Goal: Task Accomplishment & Management: Manage account settings

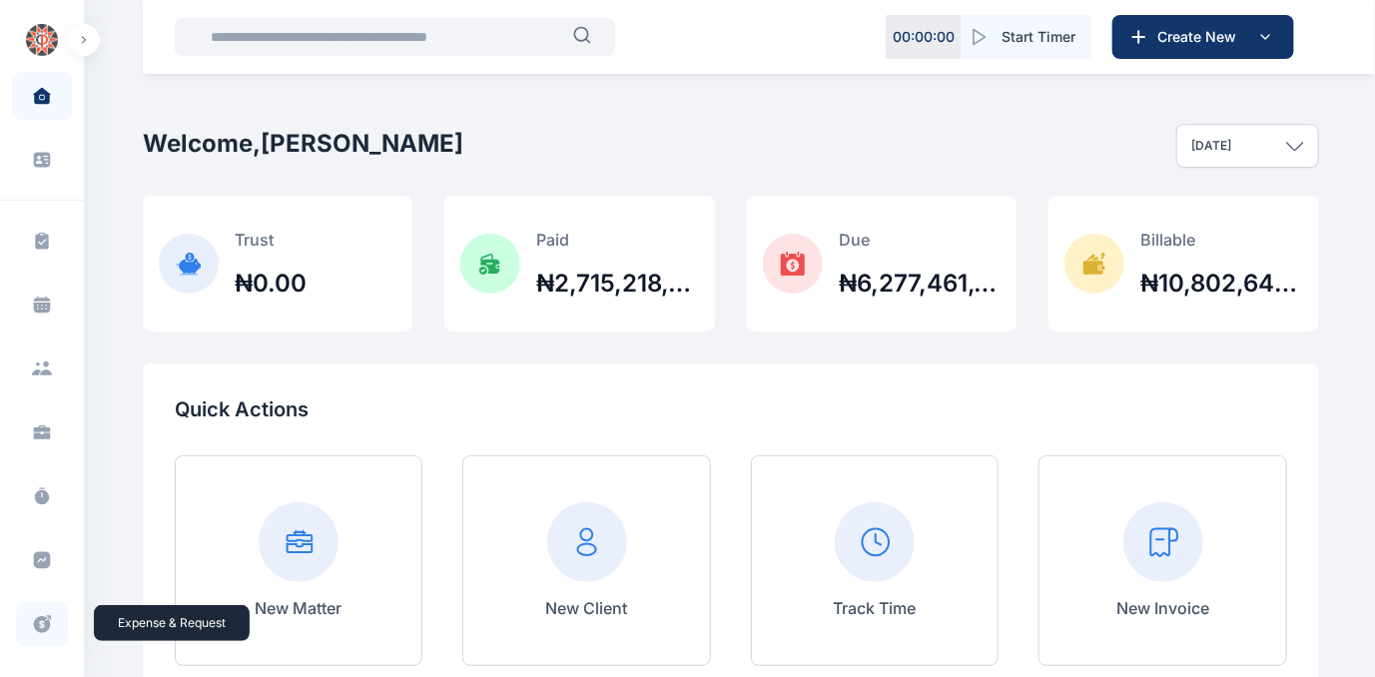
click at [35, 622] on icon at bounding box center [42, 624] width 17 height 17
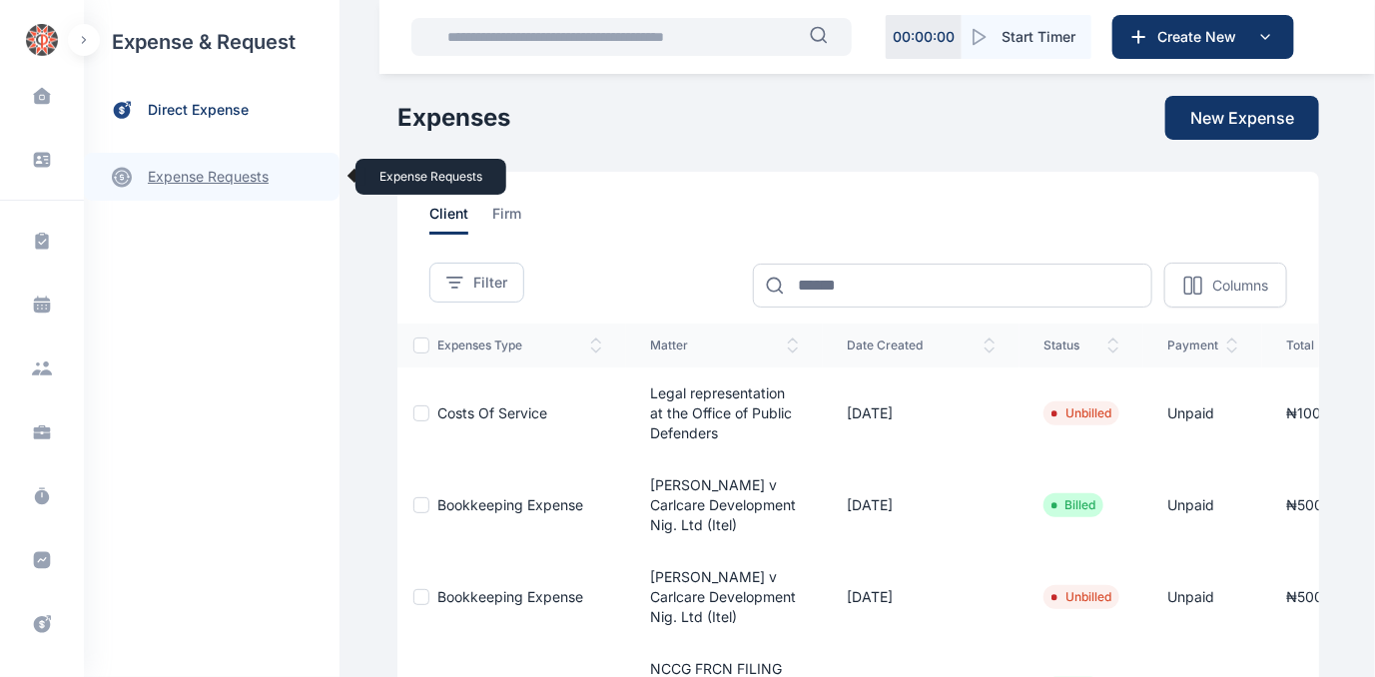
click at [192, 172] on link "expense requests expense requests" at bounding box center [212, 177] width 256 height 48
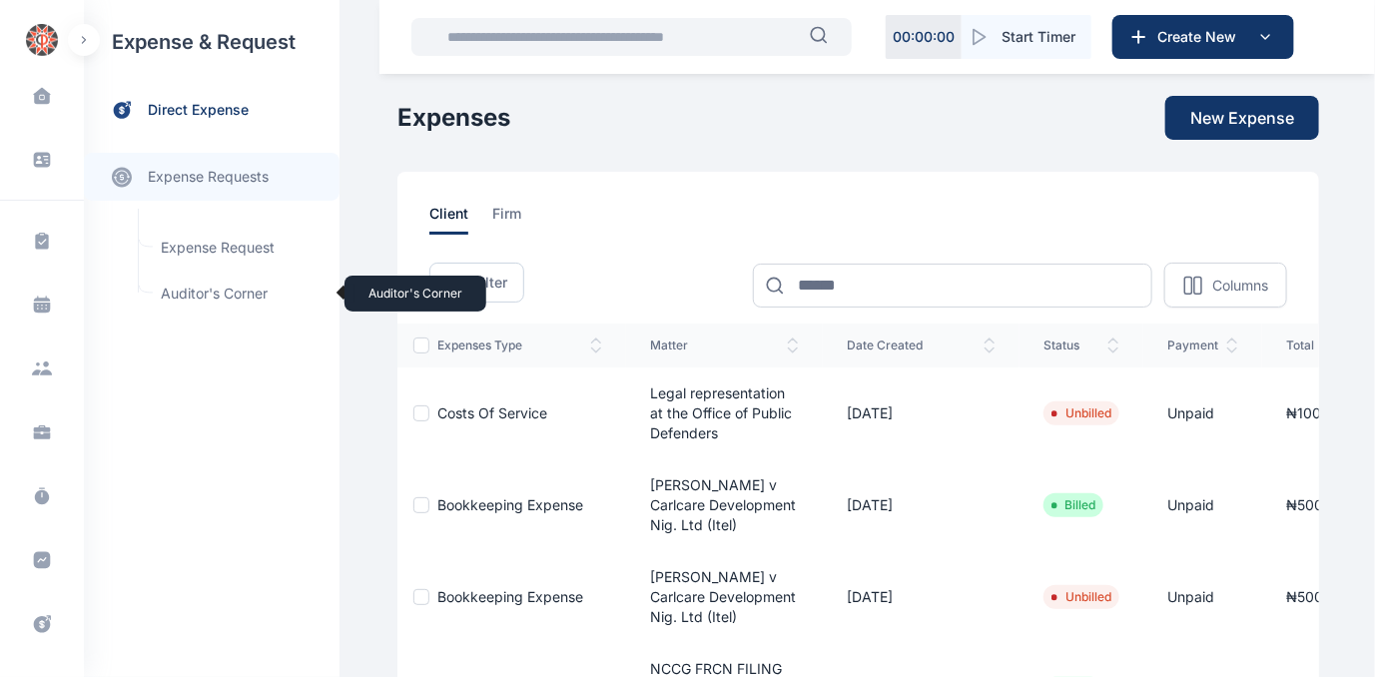
click at [172, 289] on span "Auditor's Corner Auditor's Corner" at bounding box center [239, 294] width 181 height 38
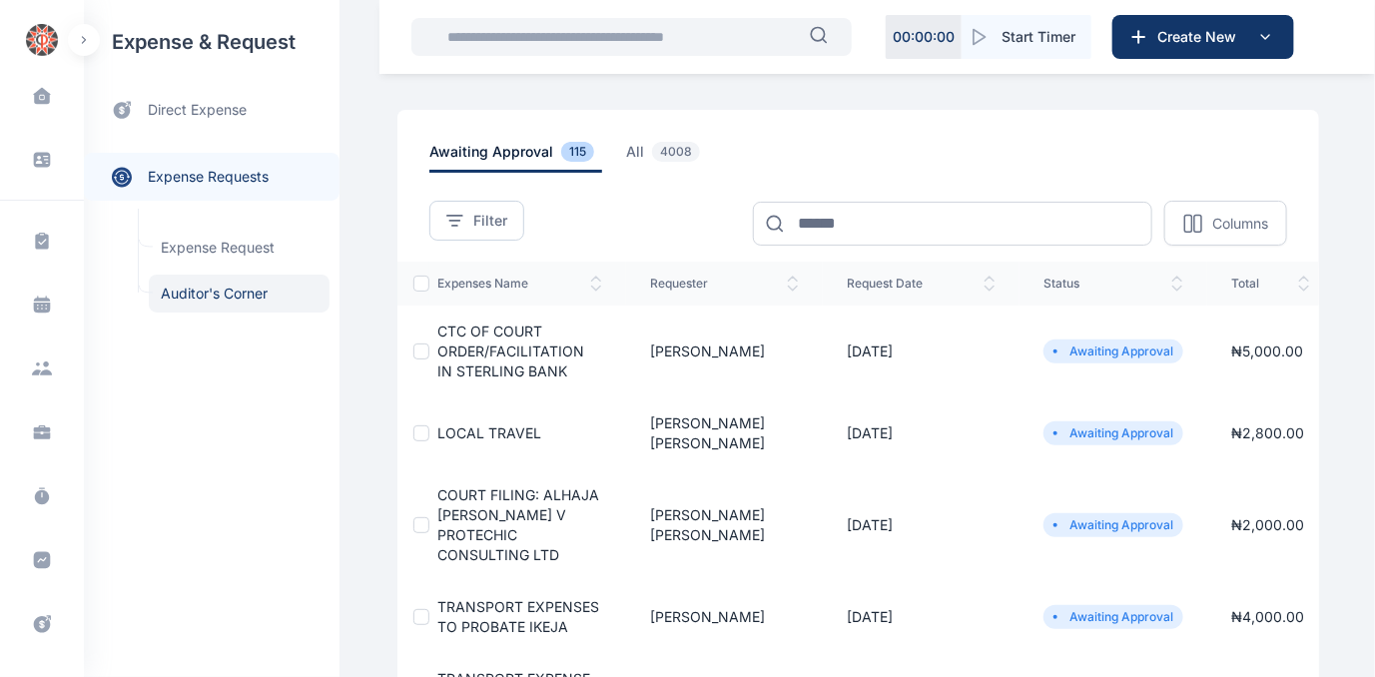
scroll to position [90, 0]
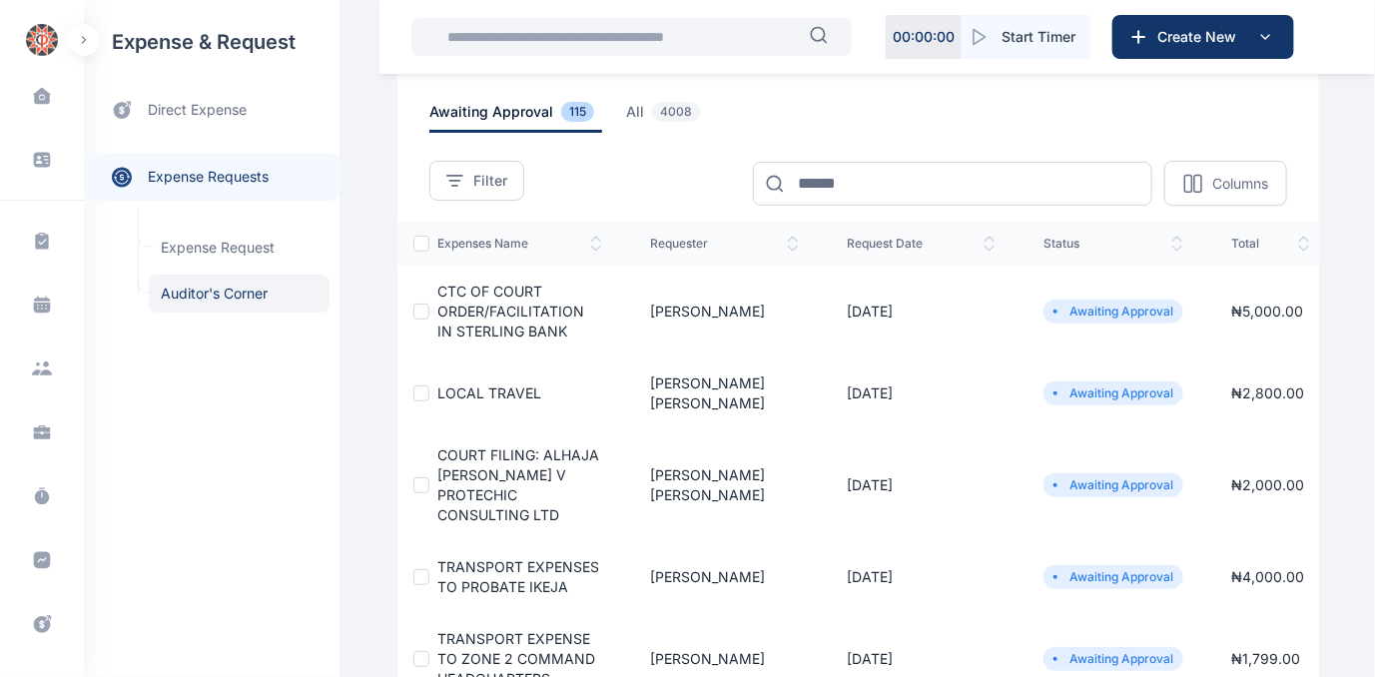
click at [474, 456] on span "COURT FILING: ALHAJA [PERSON_NAME] V PROTECHIC CONSULTING LTD" at bounding box center [518, 484] width 162 height 77
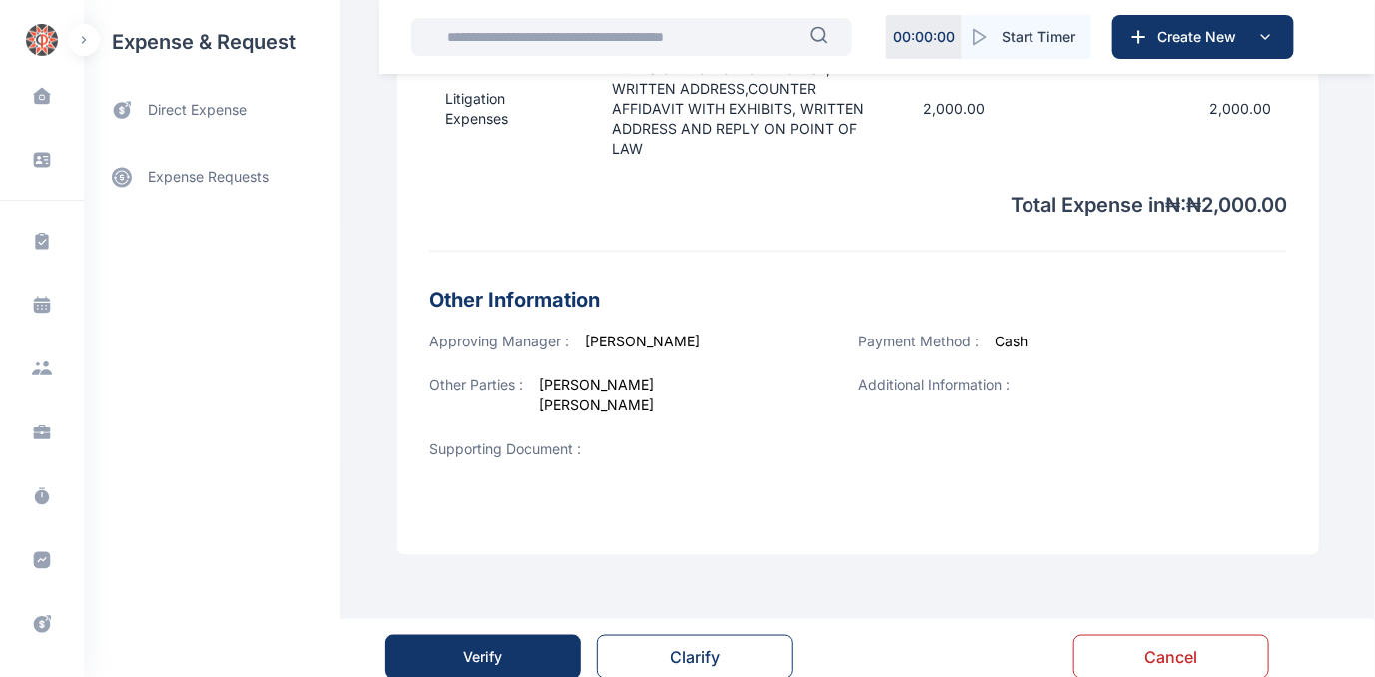
scroll to position [803, 0]
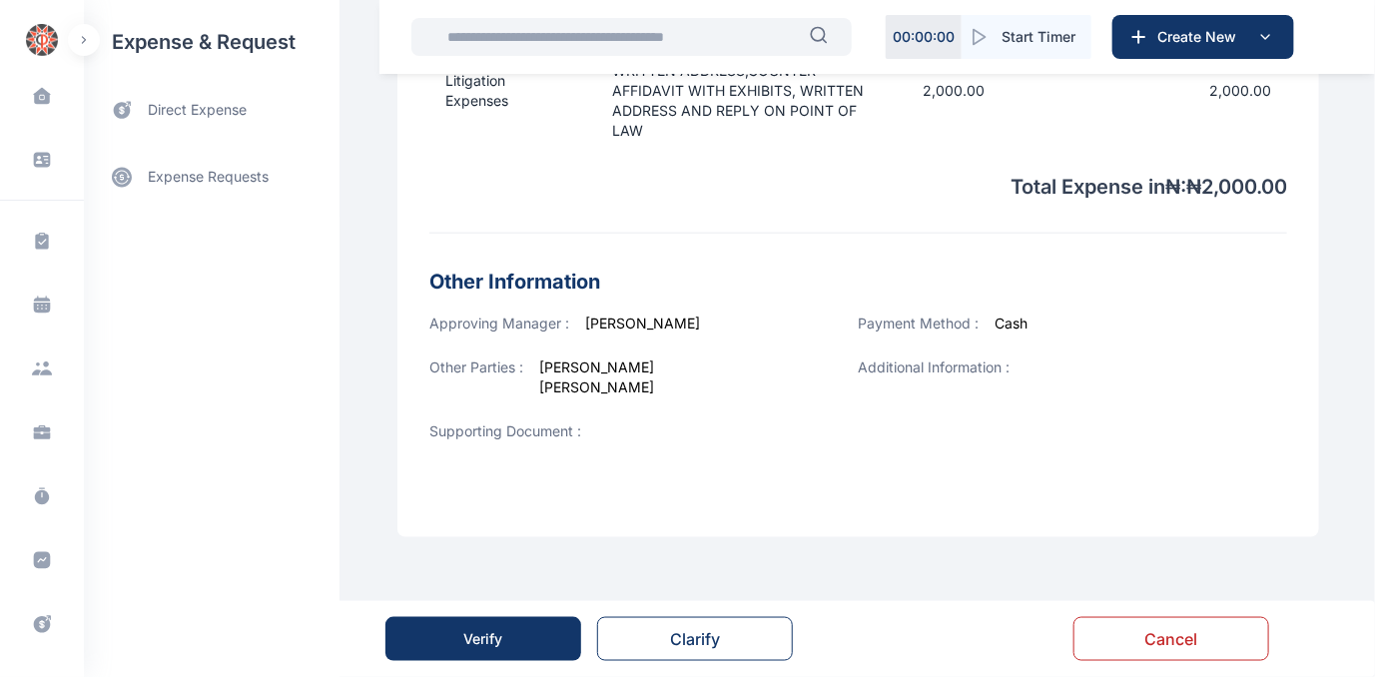
click at [508, 630] on button "Verify" at bounding box center [483, 639] width 196 height 44
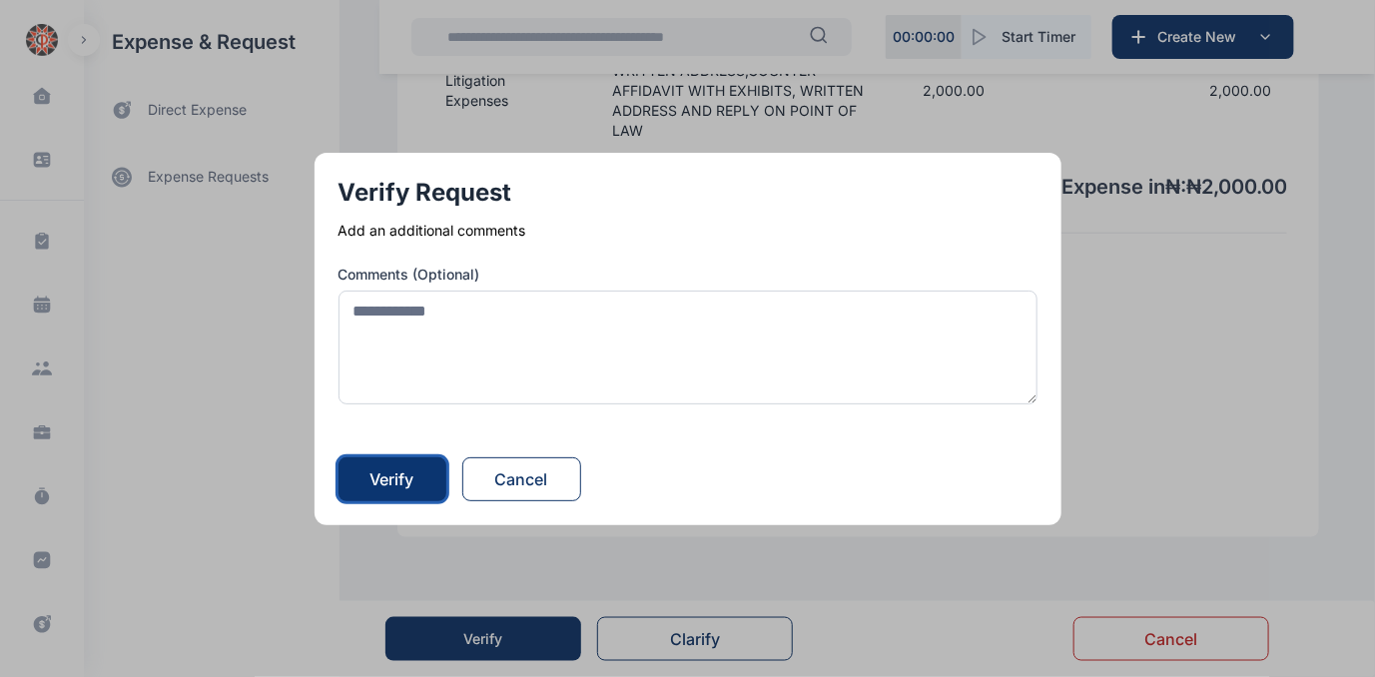
click at [421, 481] on button "Verify" at bounding box center [393, 479] width 108 height 44
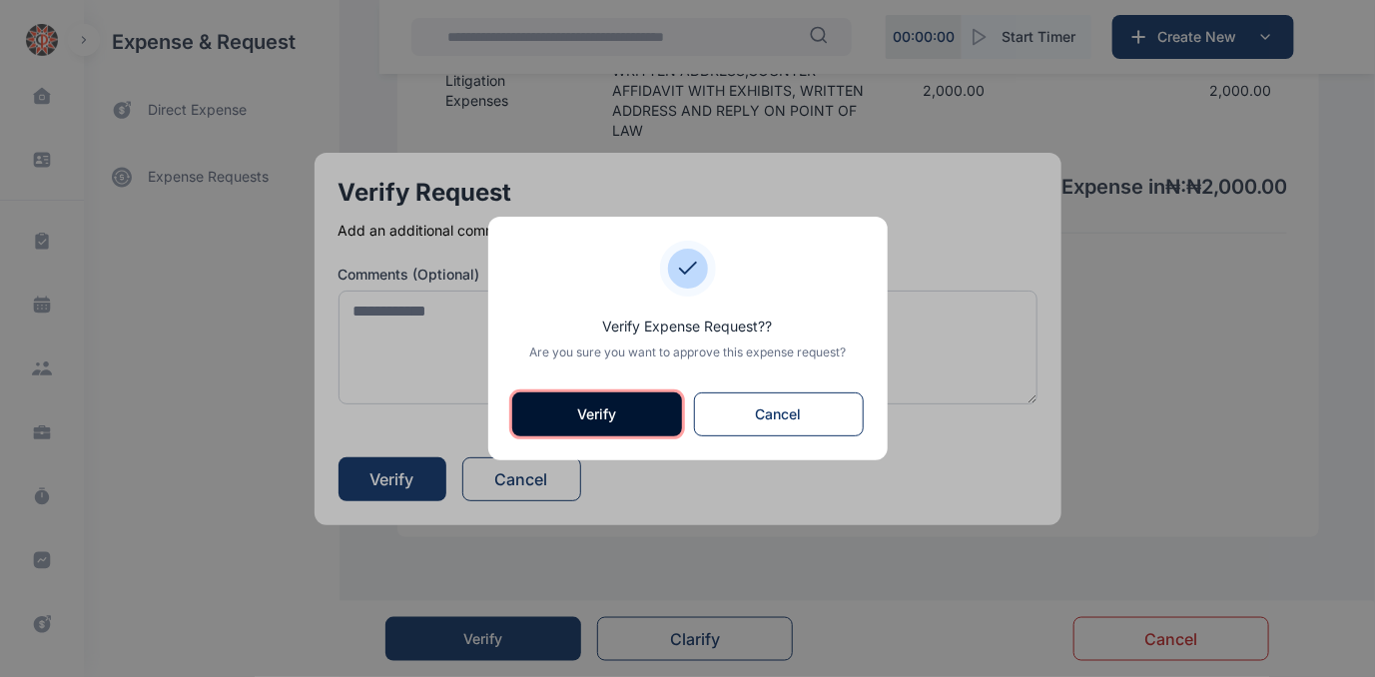
click at [583, 414] on button "Verify" at bounding box center [597, 414] width 170 height 44
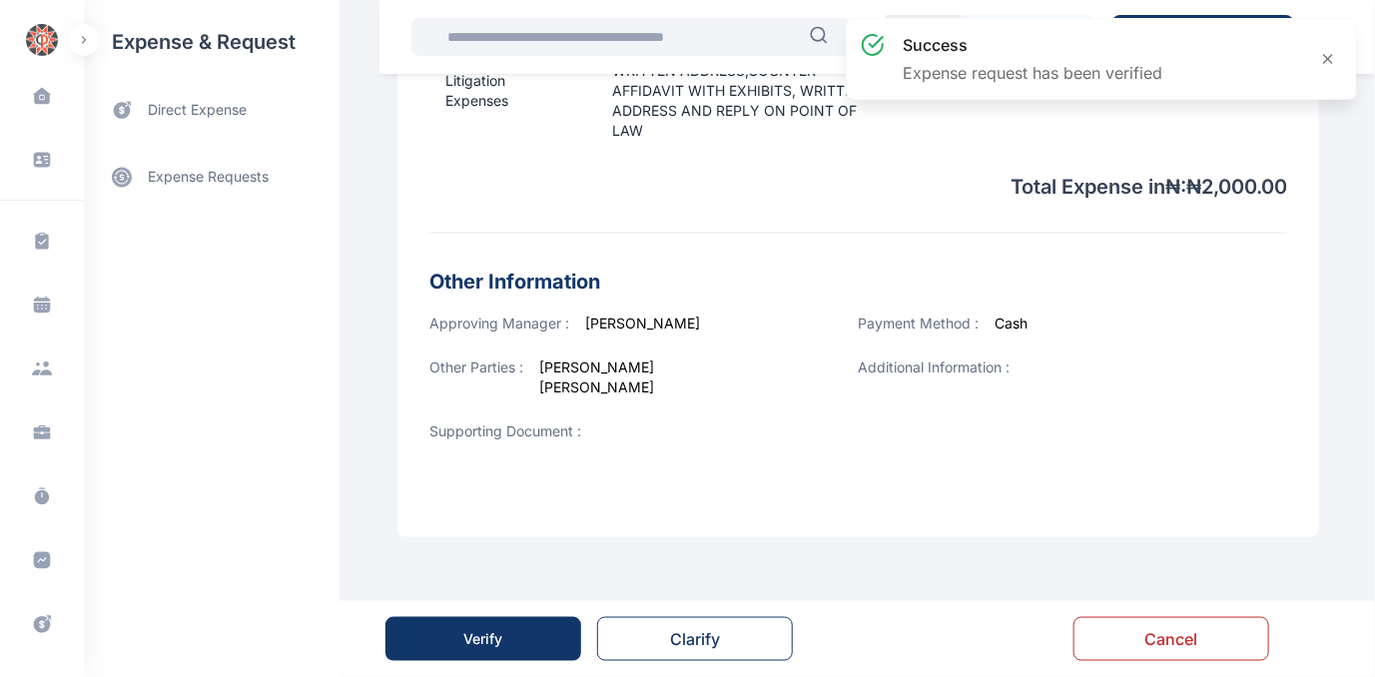
scroll to position [0, 0]
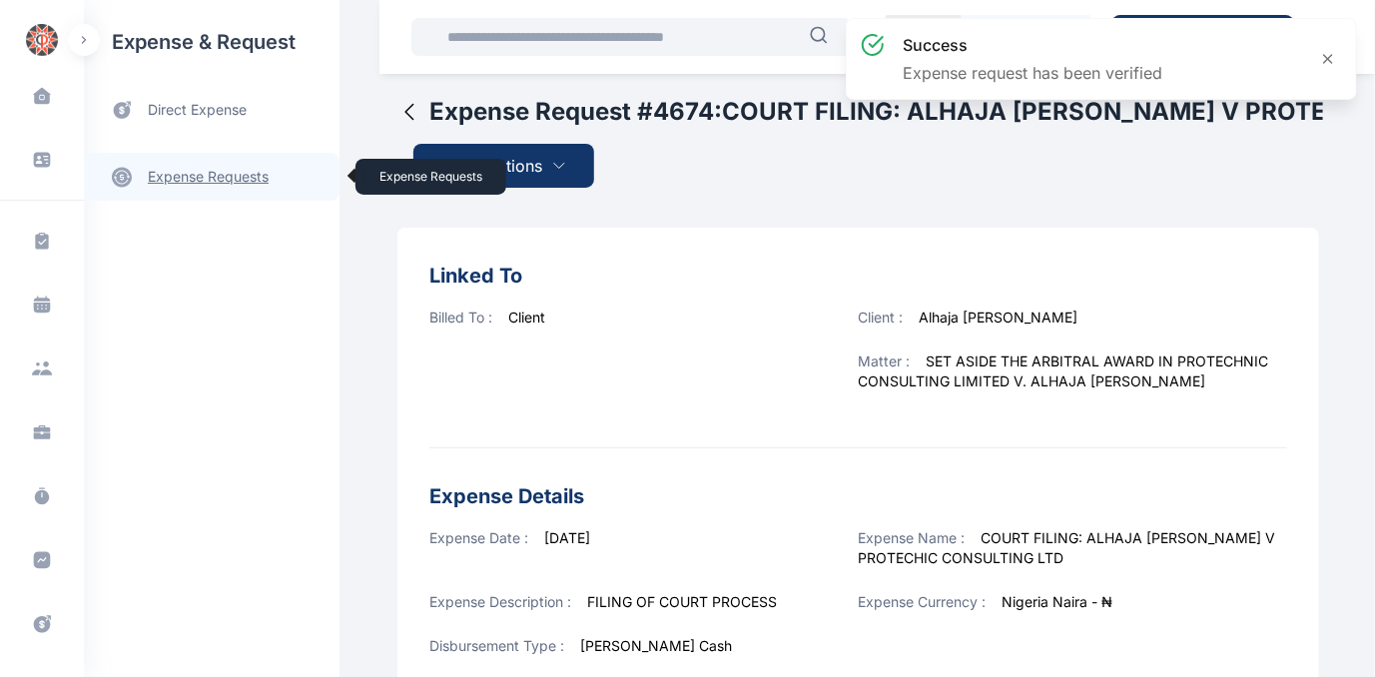
click at [214, 174] on link "expense requests expense requests" at bounding box center [212, 177] width 256 height 48
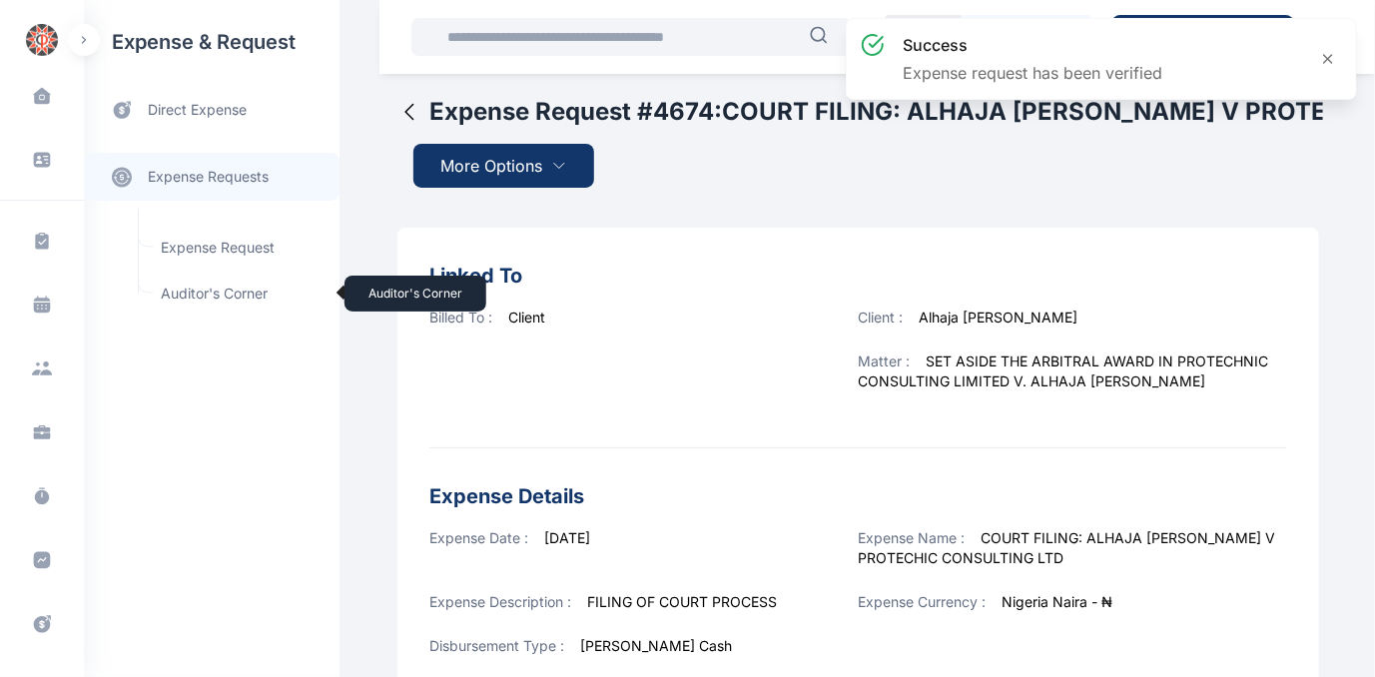
click at [186, 297] on span "Auditor's Corner Auditor's Corner" at bounding box center [239, 294] width 181 height 38
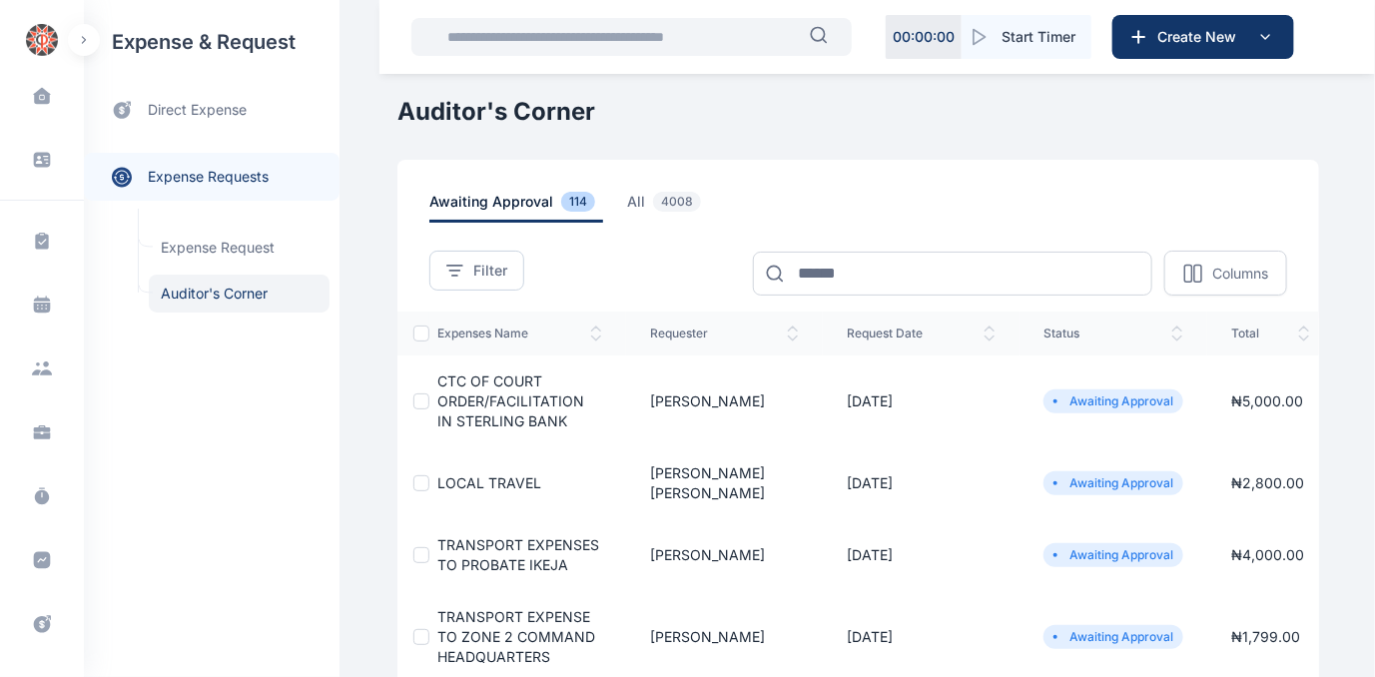
click at [457, 397] on span "CTC OF COURT ORDER/FACILITATION IN STERLING BANK" at bounding box center [510, 401] width 147 height 57
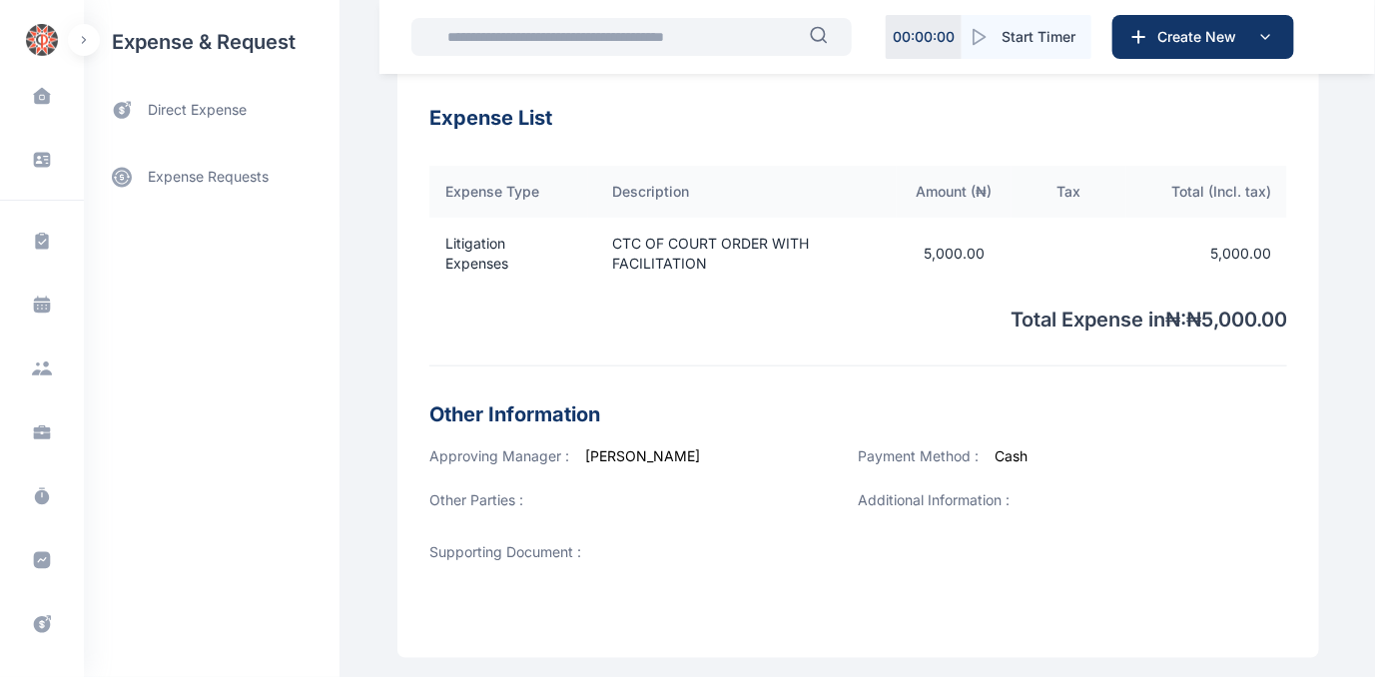
scroll to position [726, 0]
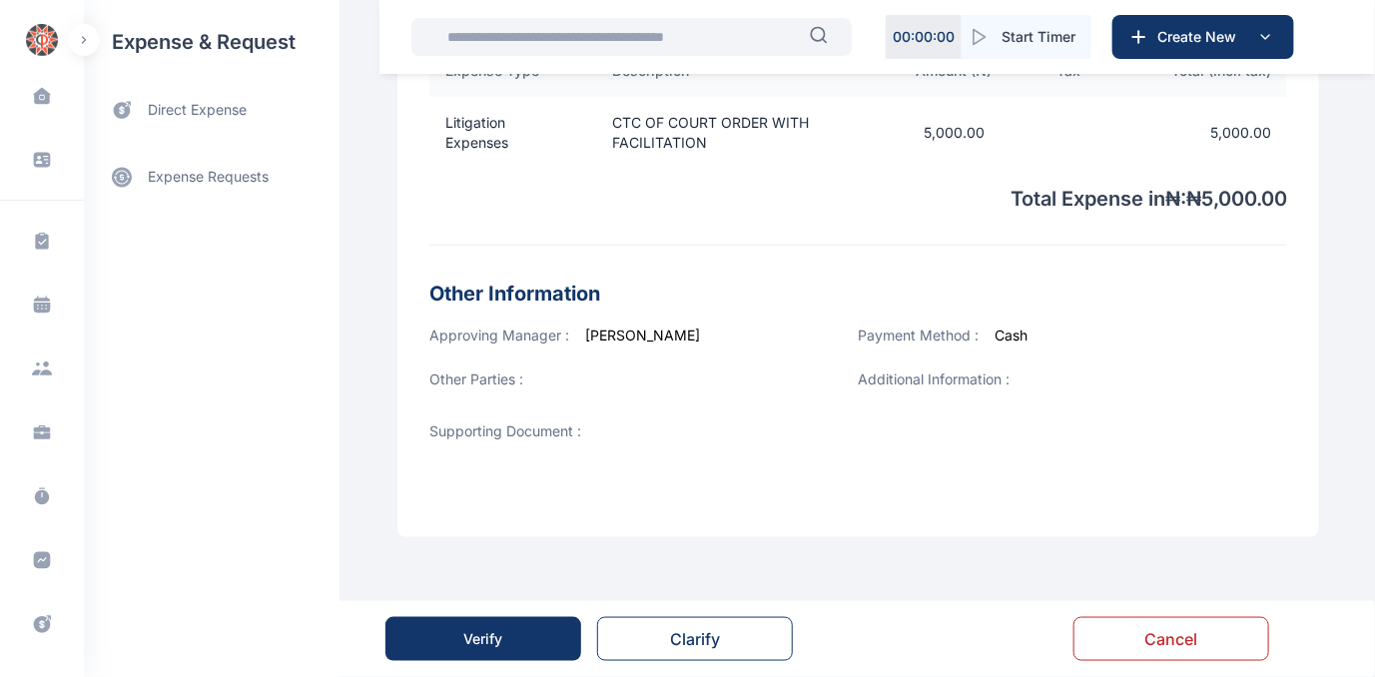
click at [514, 635] on button "Verify" at bounding box center [483, 639] width 196 height 44
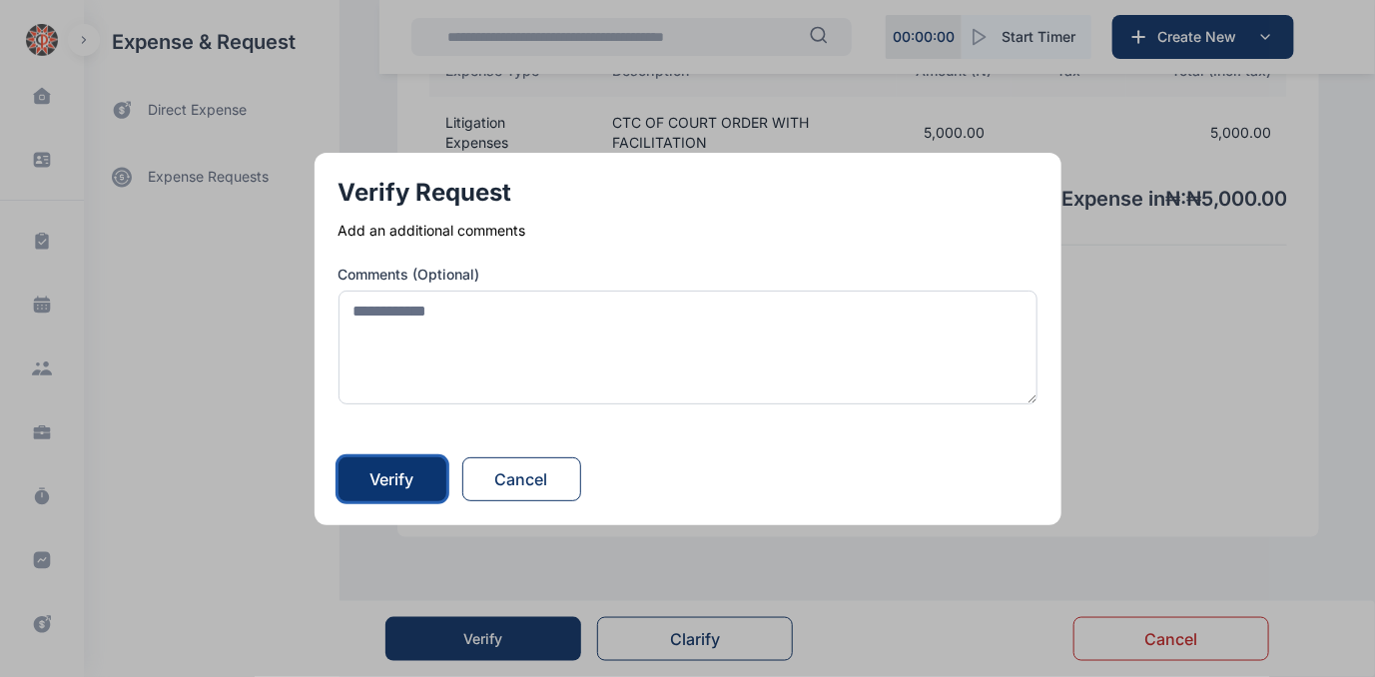
click at [400, 483] on div "Verify" at bounding box center [393, 479] width 44 height 24
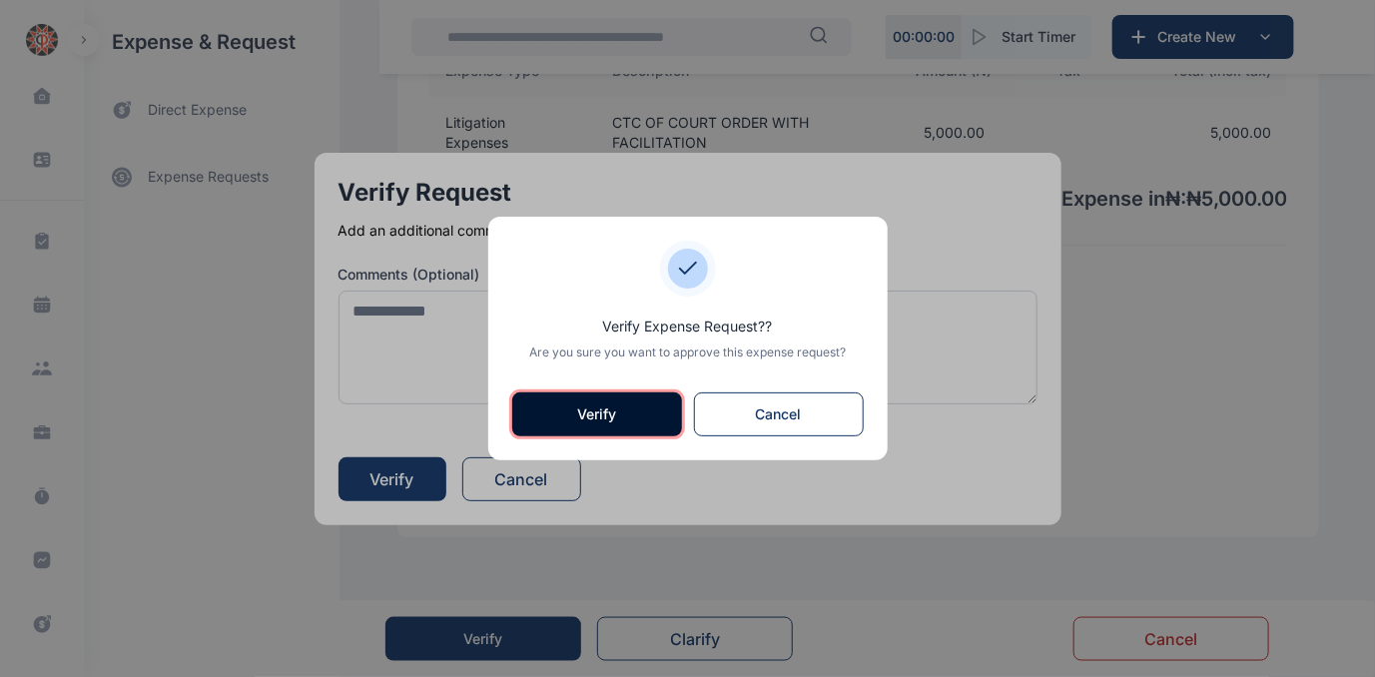
click at [601, 409] on button "Verify" at bounding box center [597, 414] width 170 height 44
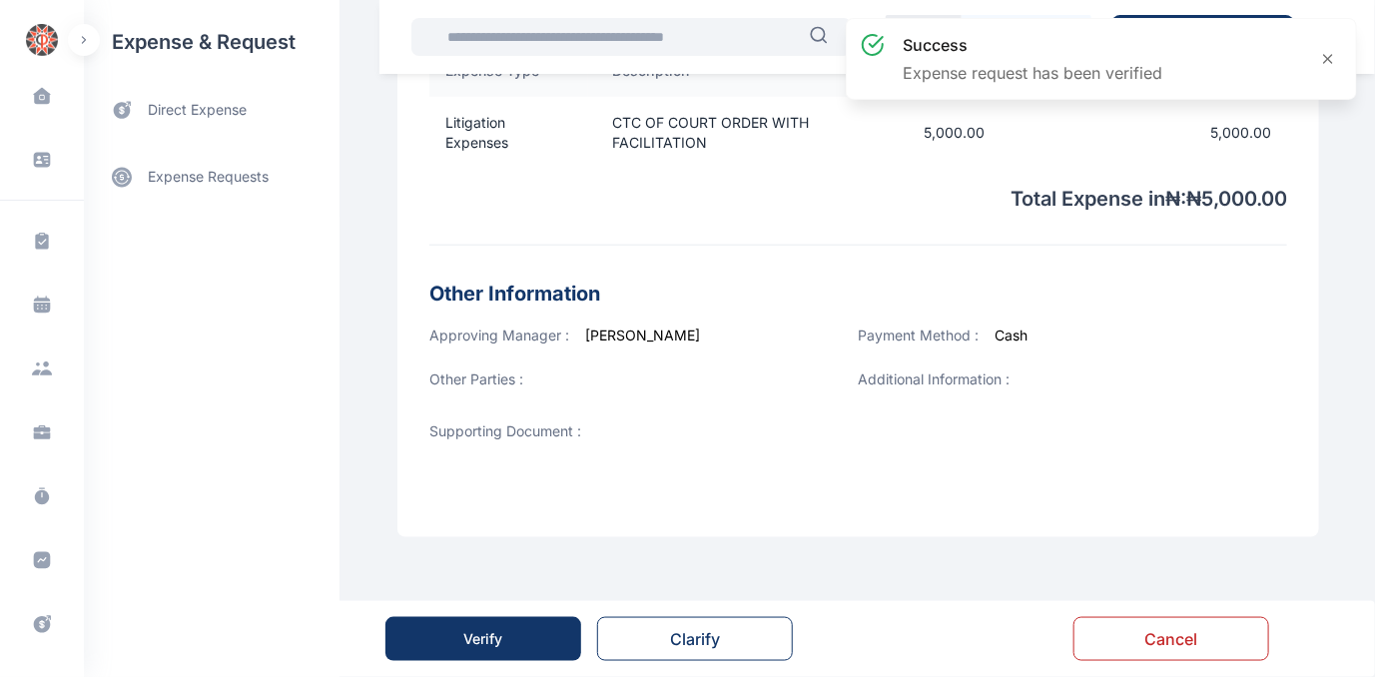
scroll to position [0, 0]
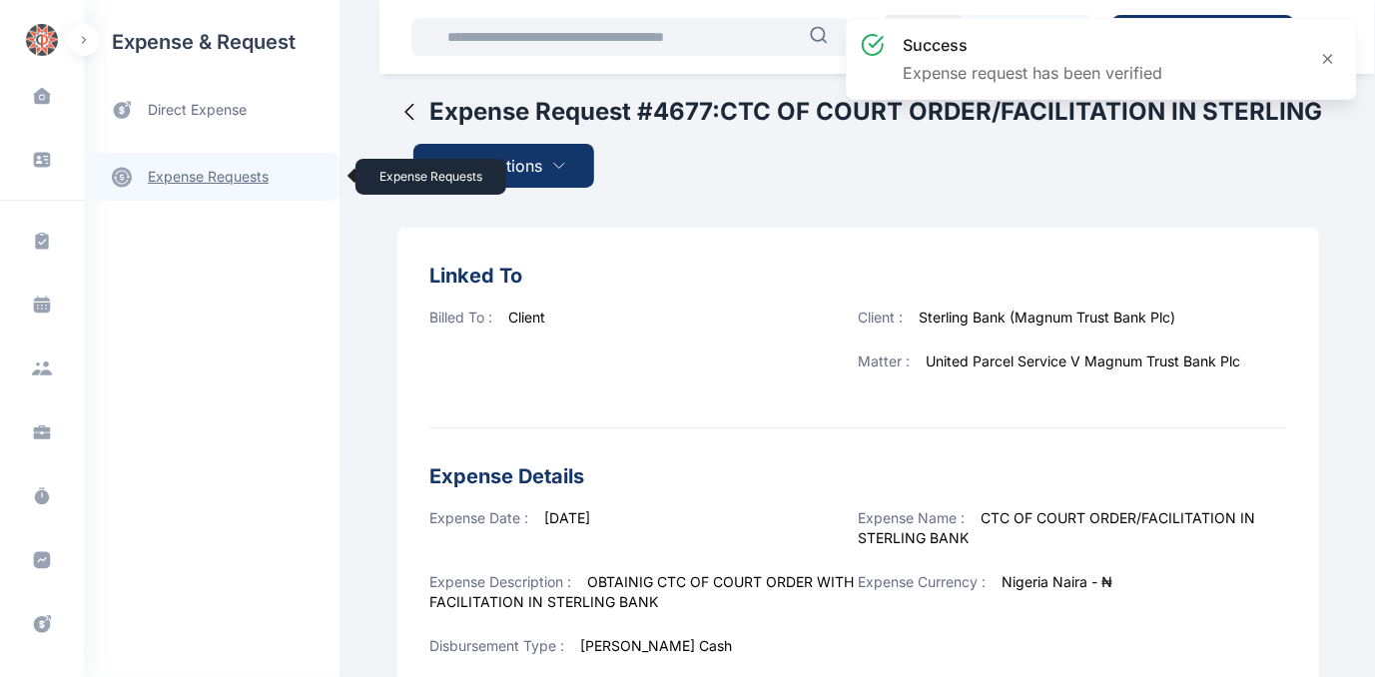
click at [198, 172] on link "expense requests expense requests" at bounding box center [212, 177] width 256 height 48
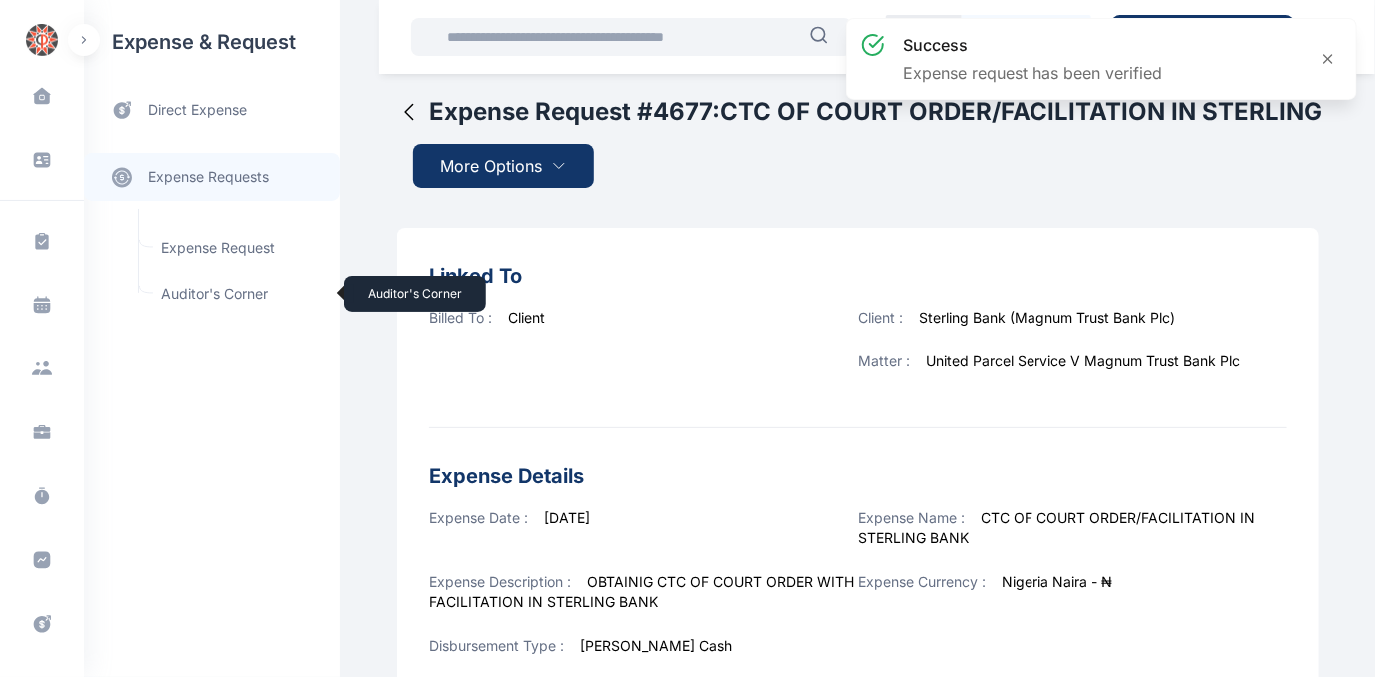
click at [166, 292] on span "Auditor's Corner Auditor's Corner" at bounding box center [239, 294] width 181 height 38
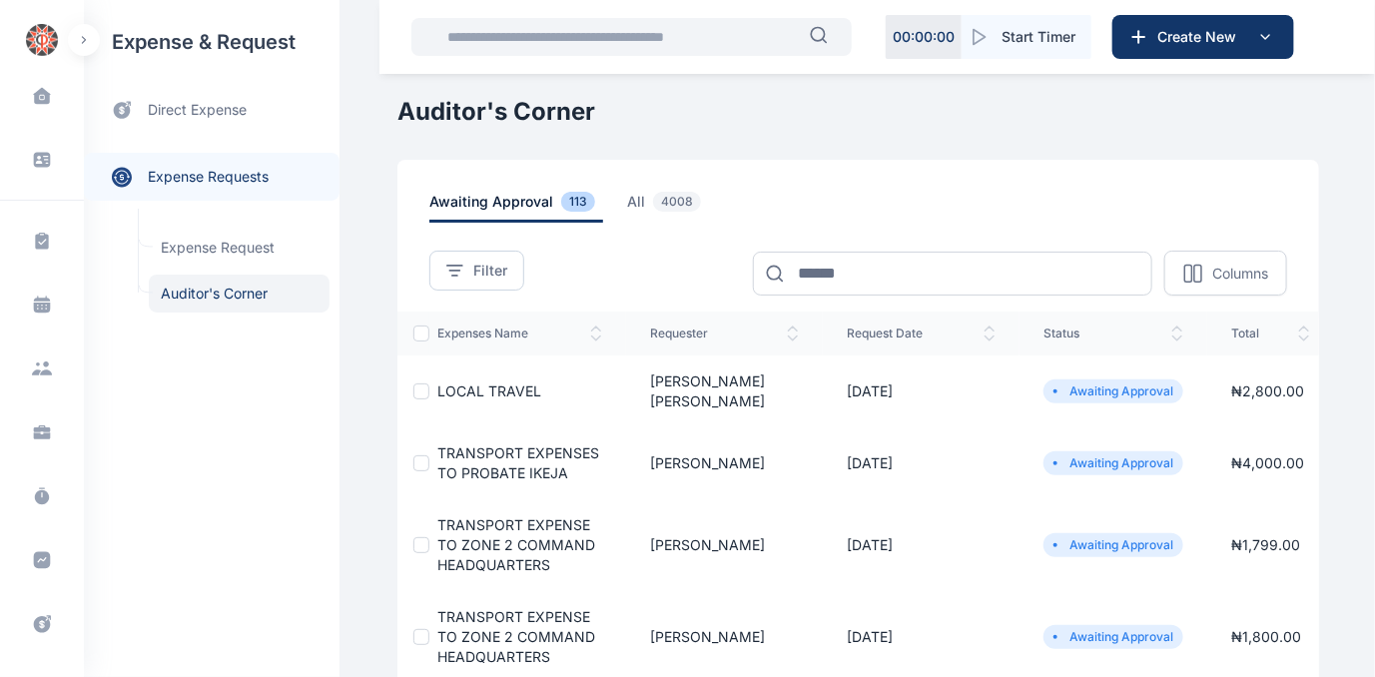
click at [454, 382] on span "LOCAL TRAVEL" at bounding box center [489, 390] width 104 height 17
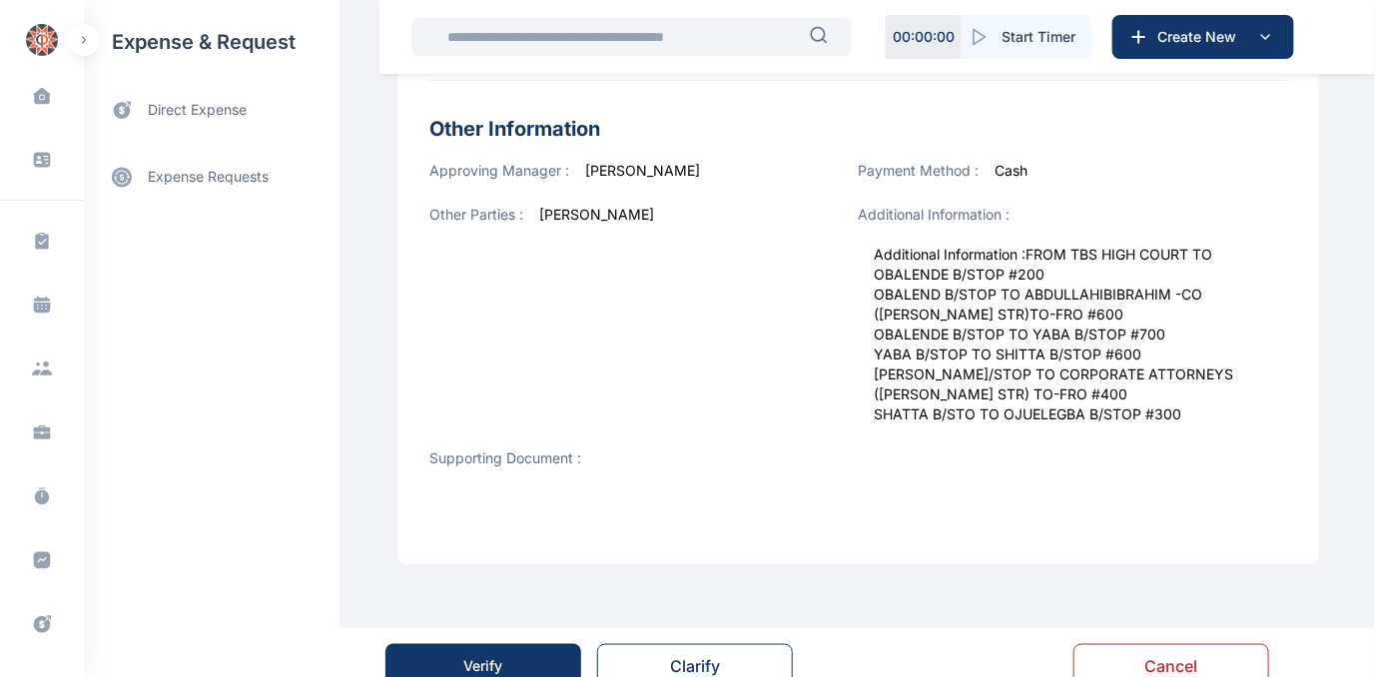
scroll to position [796, 0]
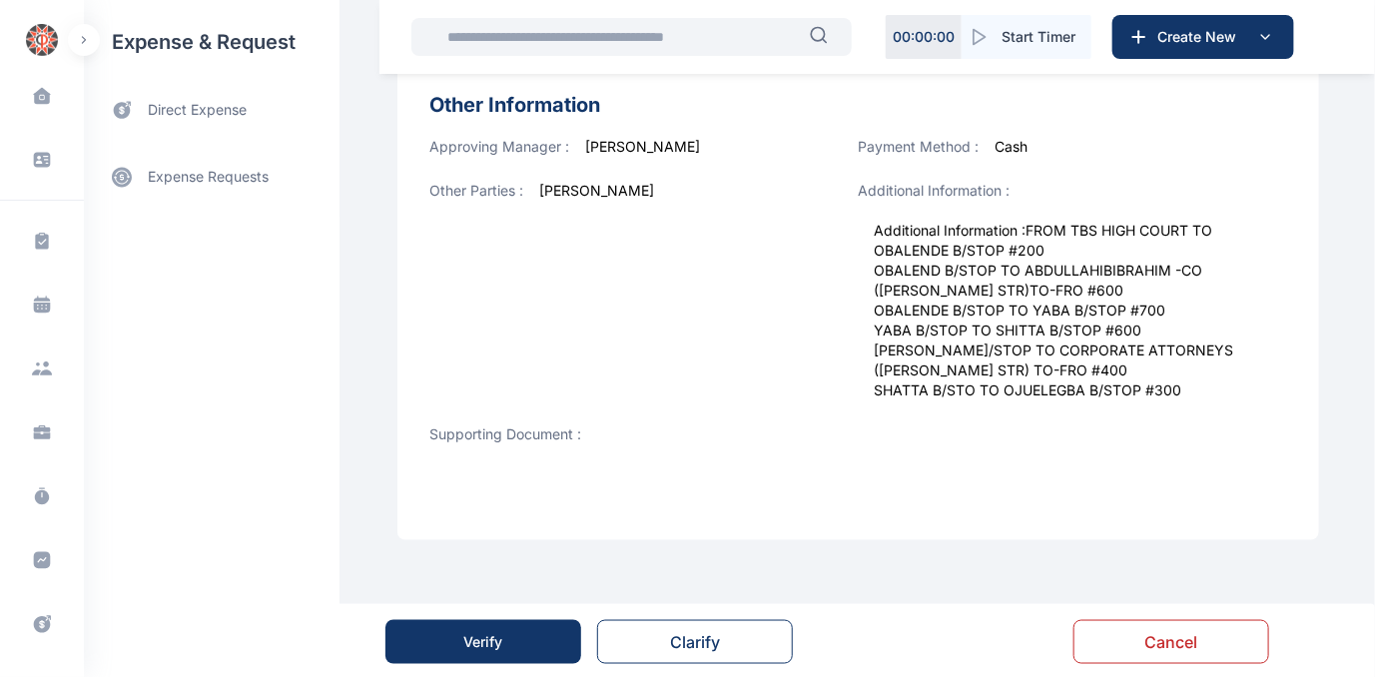
click at [508, 634] on button "Verify" at bounding box center [483, 642] width 196 height 44
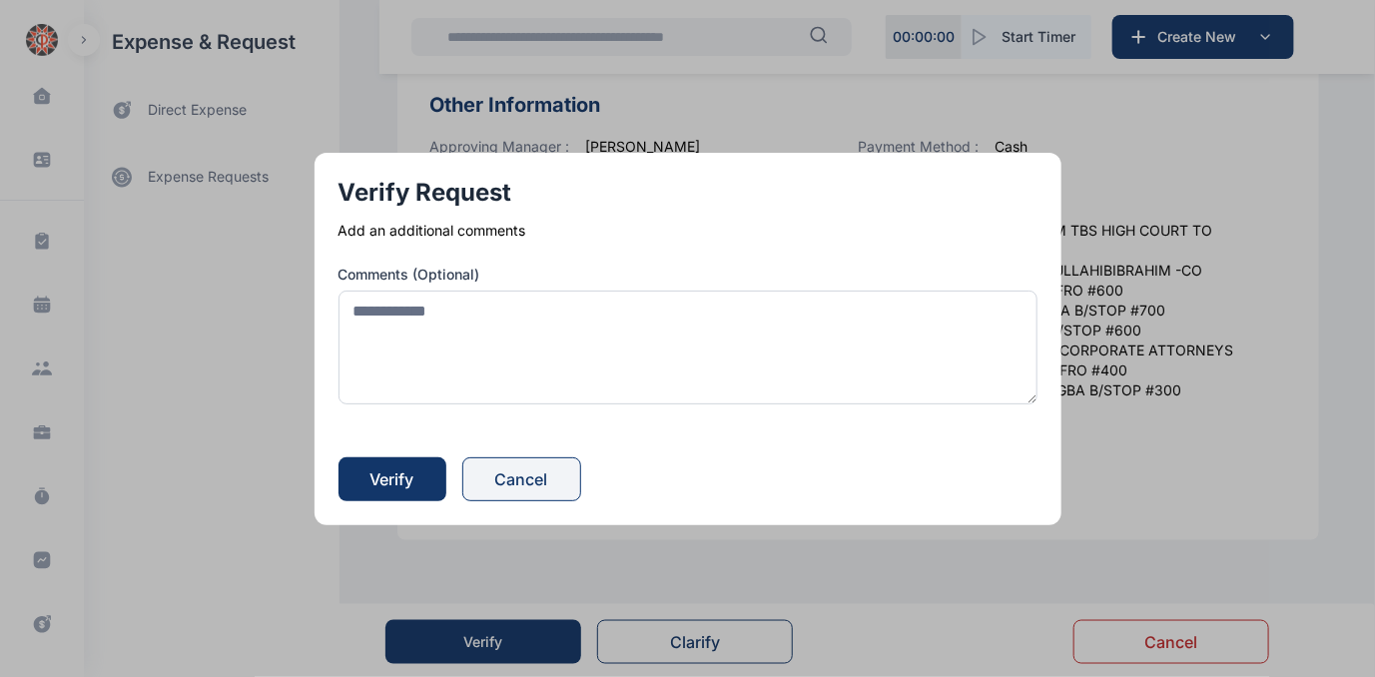
click at [538, 475] on button "Cancel" at bounding box center [521, 479] width 119 height 44
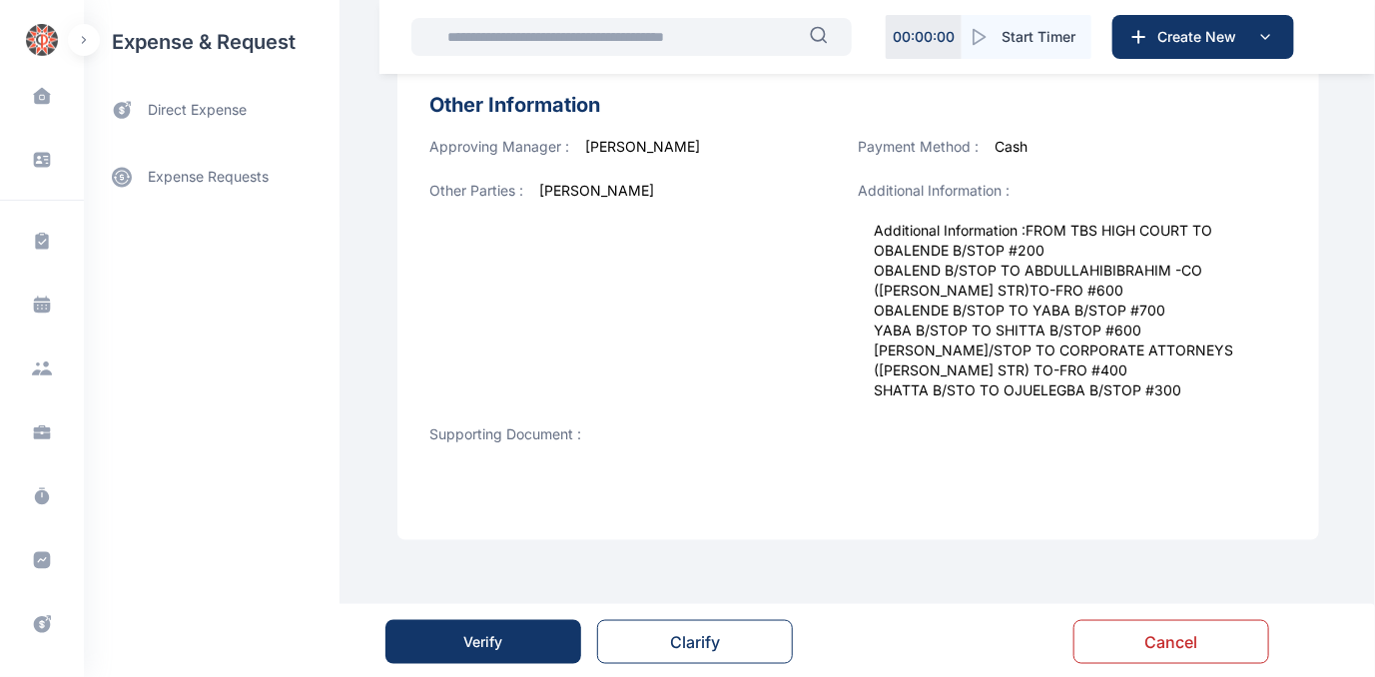
click at [460, 635] on button "Verify" at bounding box center [483, 642] width 196 height 44
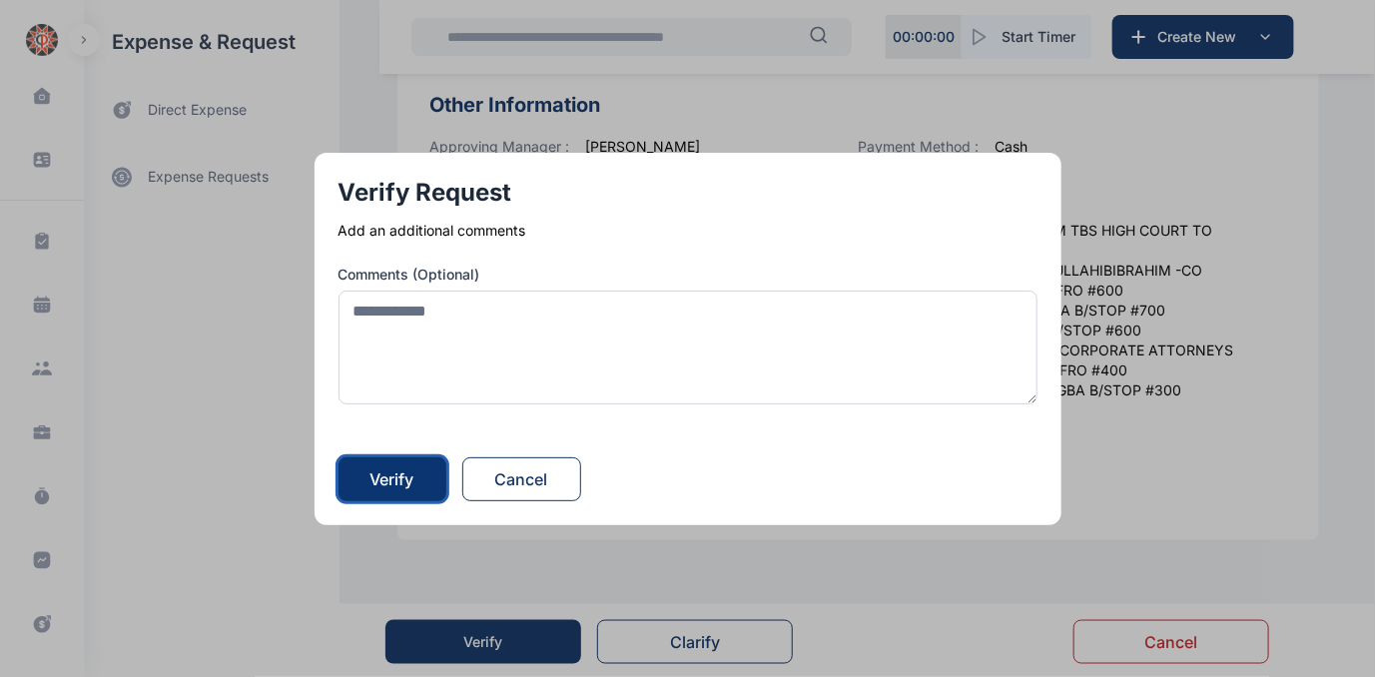
click at [383, 483] on div "Verify" at bounding box center [393, 479] width 44 height 24
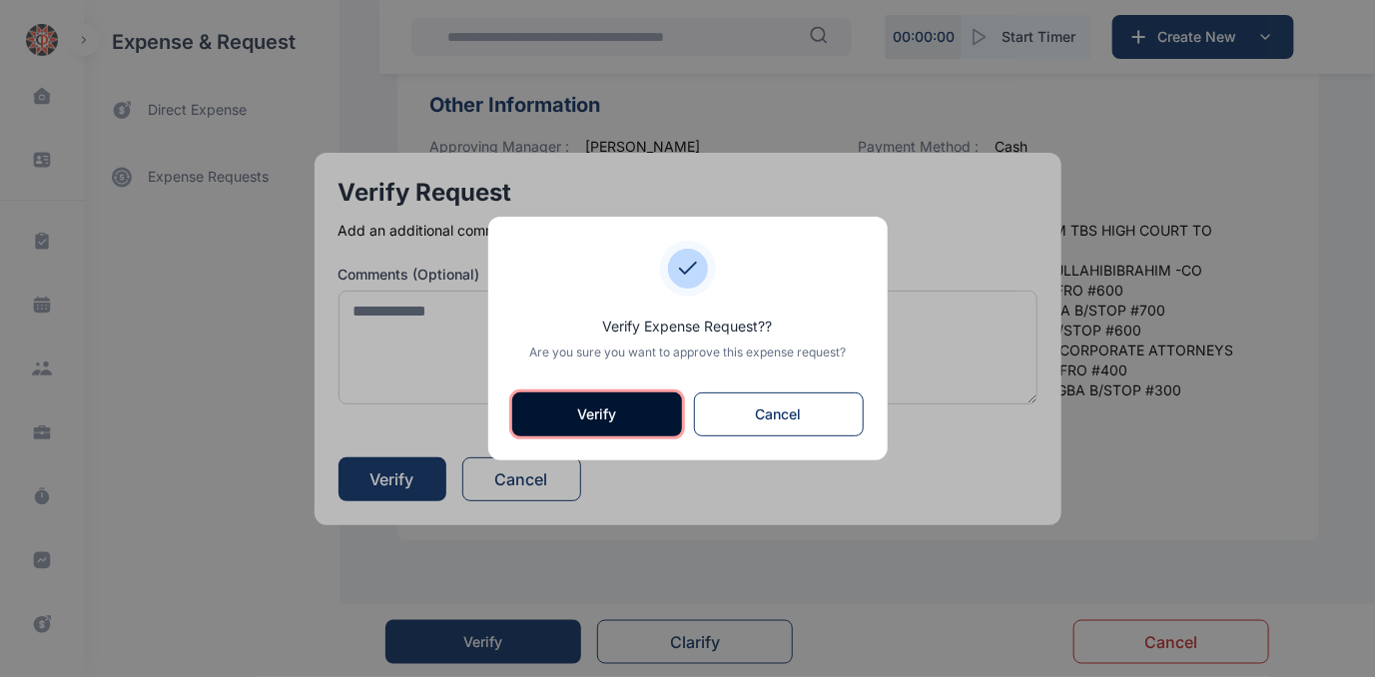
click at [558, 411] on button "Verify" at bounding box center [597, 414] width 170 height 44
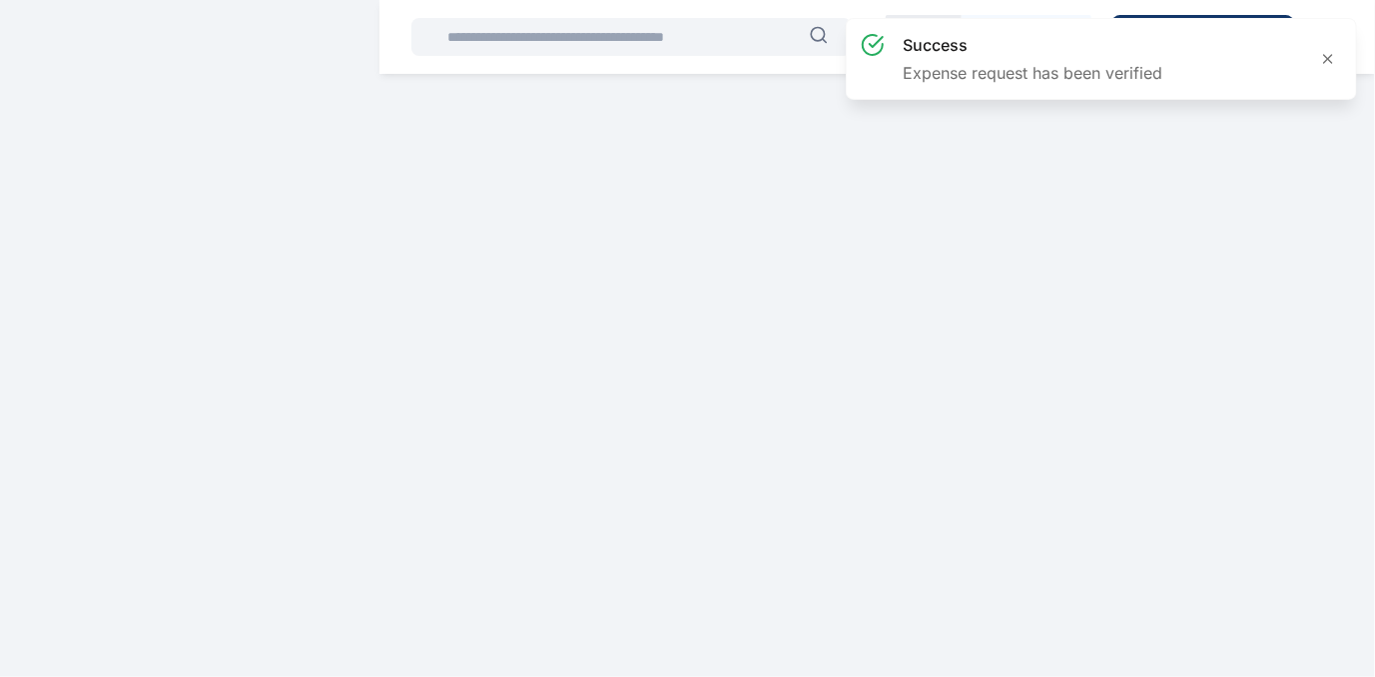
scroll to position [0, 0]
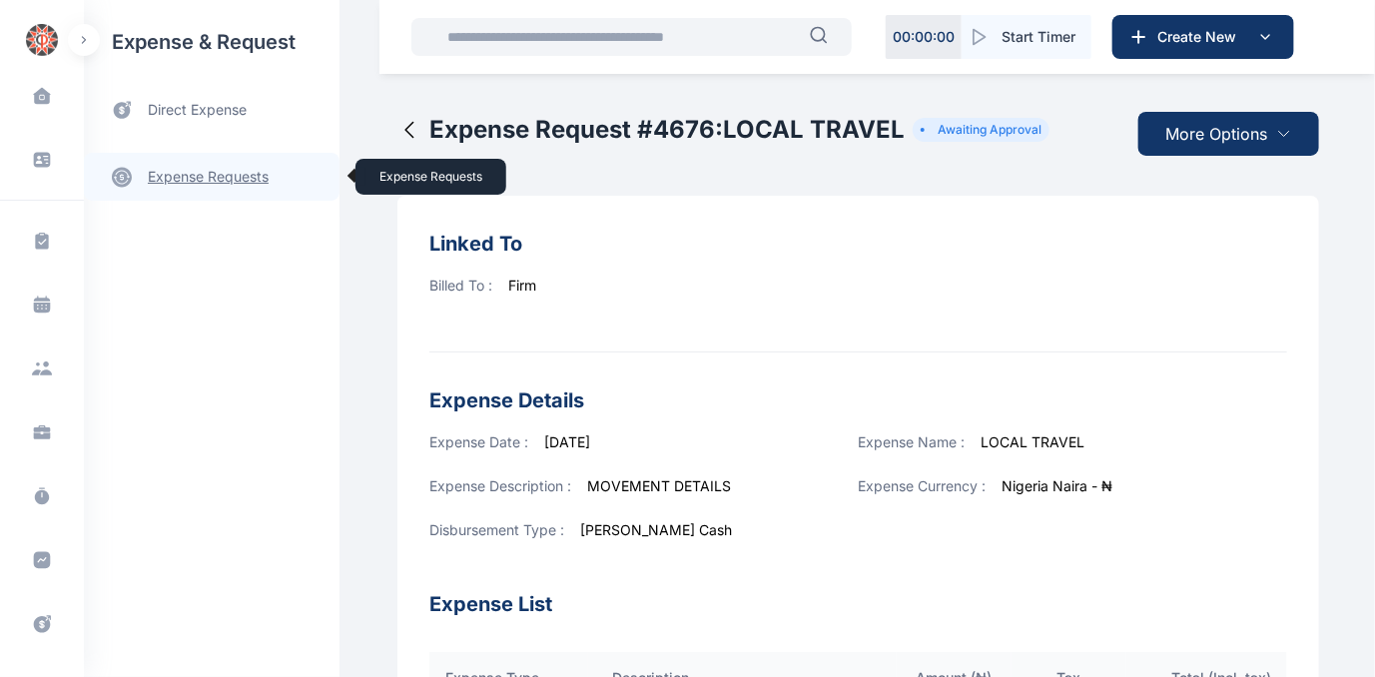
click at [181, 174] on link "expense requests expense requests" at bounding box center [212, 177] width 256 height 48
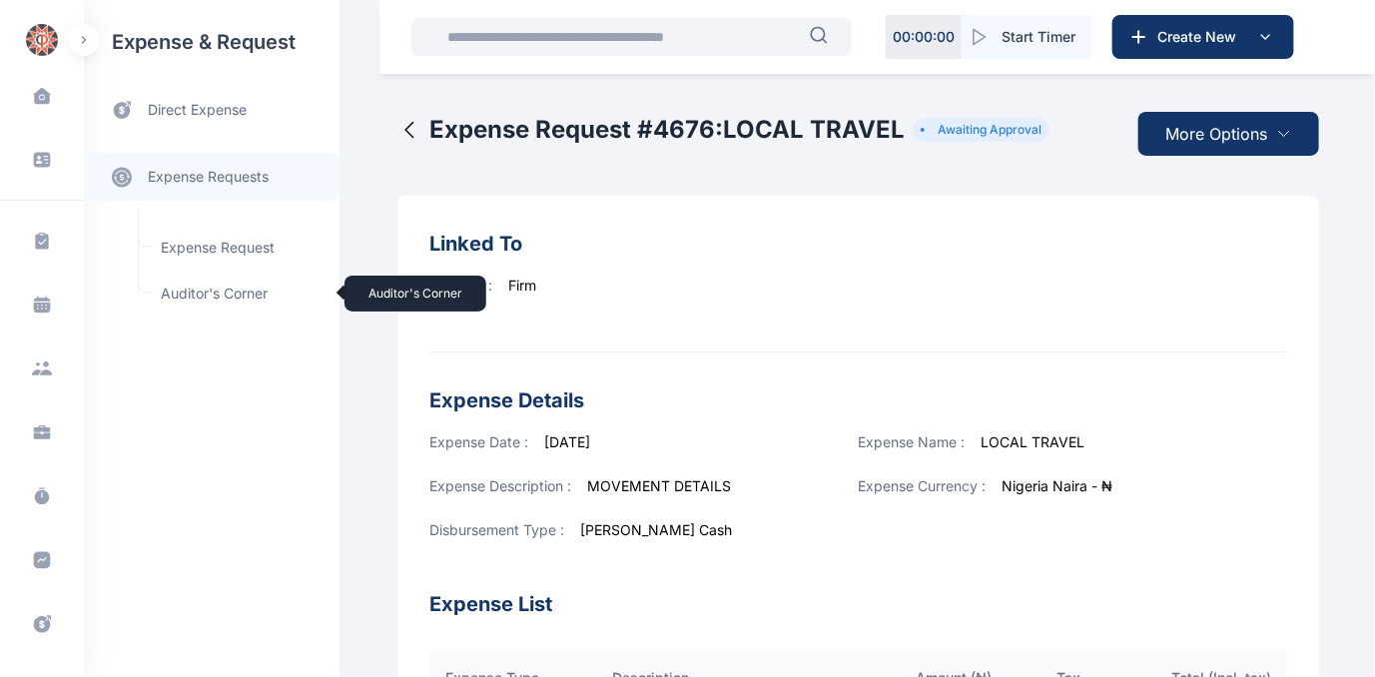
click at [195, 290] on span "Auditor's Corner Auditor's Corner" at bounding box center [239, 294] width 181 height 38
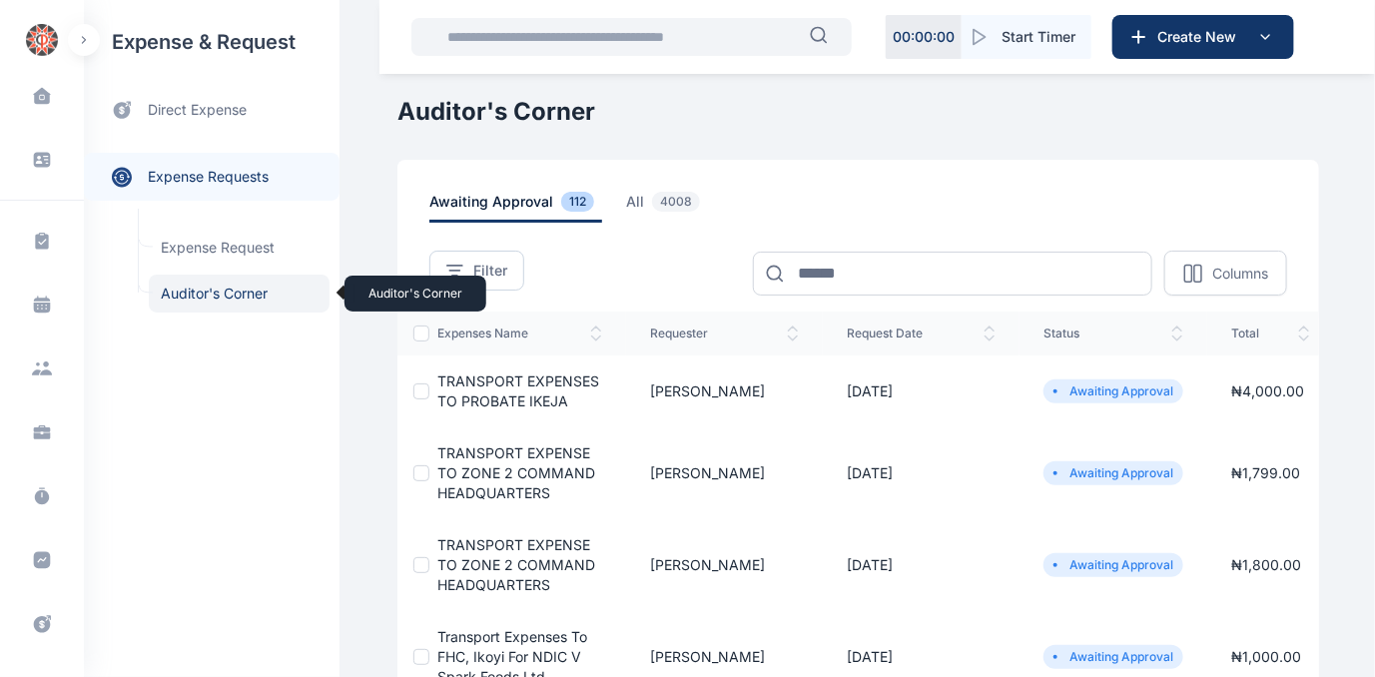
click at [218, 292] on span "Auditor's Corner Auditor's Corner" at bounding box center [239, 294] width 181 height 38
